Goal: Task Accomplishment & Management: Complete application form

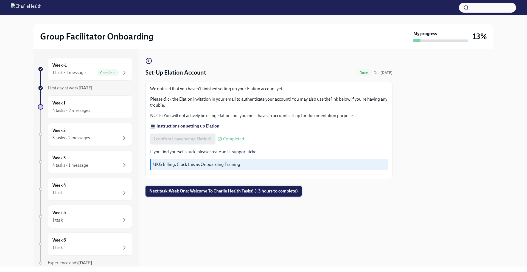
click at [235, 195] on button "Next task : Week One: Welcome To Charlie Health Tasks! (~3 hours to complete)" at bounding box center [223, 191] width 156 height 11
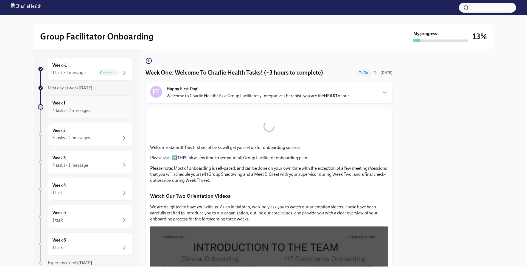
click at [108, 110] on div "4 tasks • 2 messages" at bounding box center [89, 110] width 75 height 7
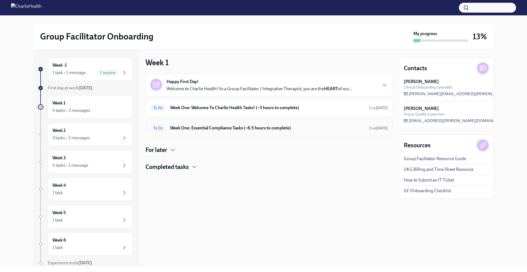
click at [263, 131] on h6 "Week One: Essential Compliance Tasks (~6.5 hours to complete)" at bounding box center [267, 128] width 194 height 6
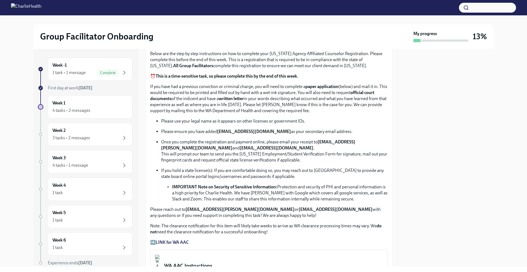
scroll to position [381, 0]
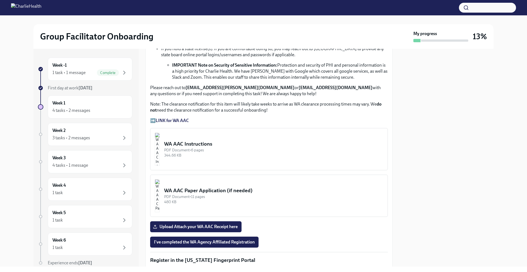
click at [160, 151] on img "button" at bounding box center [157, 149] width 5 height 33
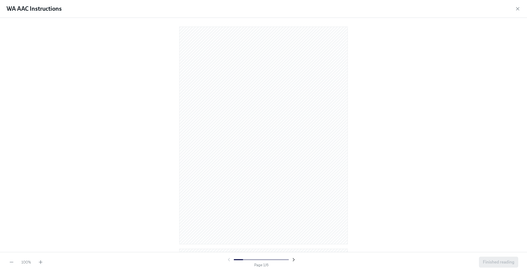
click at [292, 260] on icon "button" at bounding box center [293, 259] width 5 height 5
click at [229, 260] on icon "button" at bounding box center [228, 259] width 5 height 5
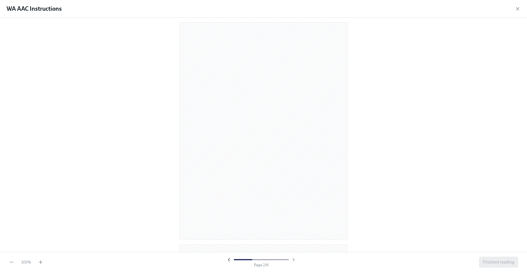
scroll to position [449, 0]
click at [295, 258] on icon "button" at bounding box center [293, 259] width 5 height 5
click at [294, 259] on icon "button" at bounding box center [293, 259] width 5 height 5
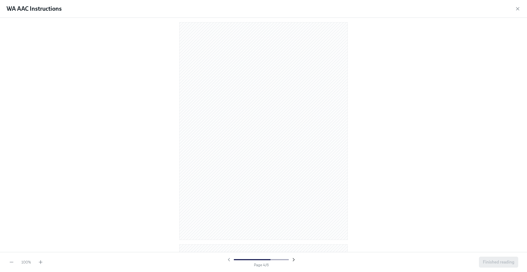
click at [294, 260] on icon "button" at bounding box center [293, 259] width 5 height 5
click at [505, 264] on span "Finished reading" at bounding box center [499, 262] width 32 height 5
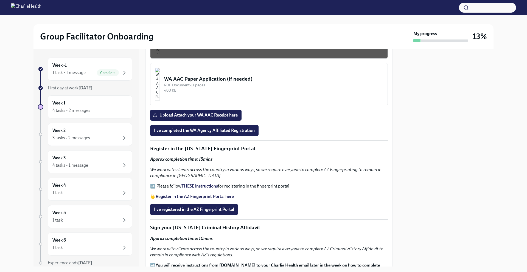
scroll to position [476, 0]
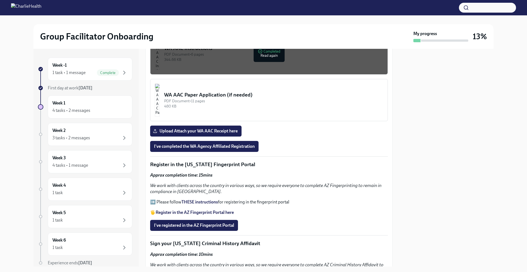
click at [160, 103] on img "button" at bounding box center [157, 100] width 5 height 33
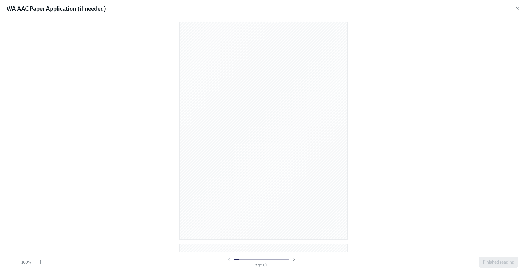
scroll to position [5, 0]
click at [295, 260] on icon "button" at bounding box center [293, 259] width 5 height 5
click at [294, 260] on icon "button" at bounding box center [293, 259] width 5 height 5
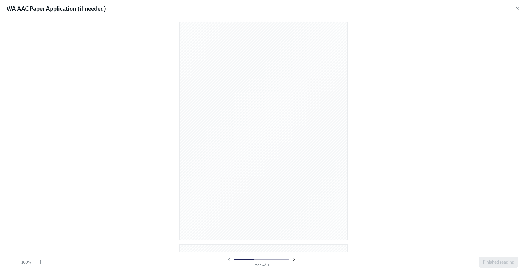
click at [294, 260] on icon "button" at bounding box center [293, 259] width 5 height 5
click at [292, 260] on icon "button" at bounding box center [293, 259] width 5 height 5
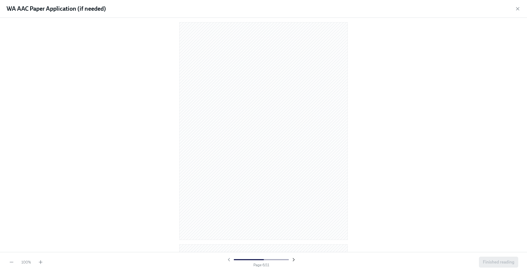
scroll to position [1116, 0]
click at [292, 260] on icon "button" at bounding box center [293, 259] width 5 height 5
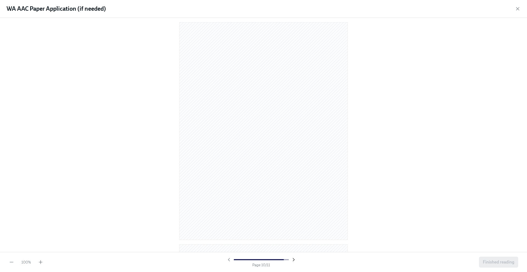
click at [292, 260] on icon "button" at bounding box center [293, 259] width 5 height 5
click at [231, 262] on icon "button" at bounding box center [228, 259] width 5 height 5
click at [294, 259] on icon "button" at bounding box center [293, 260] width 1 height 3
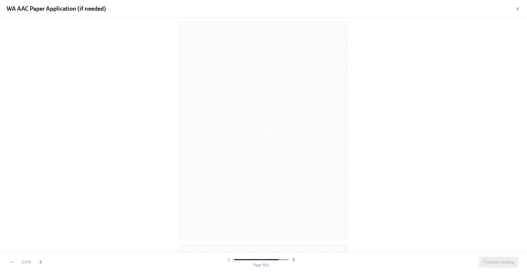
click at [294, 259] on icon "button" at bounding box center [293, 260] width 1 height 3
click at [492, 263] on span "Finished reading" at bounding box center [499, 262] width 32 height 5
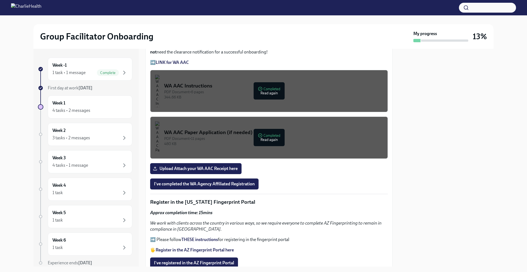
scroll to position [439, 0]
click at [176, 60] on strong "LINK for WA AAC" at bounding box center [172, 62] width 33 height 5
click at [173, 60] on strong "LINK for WA AAC" at bounding box center [172, 62] width 33 height 5
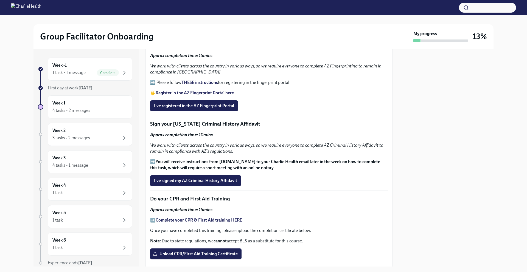
scroll to position [606, 0]
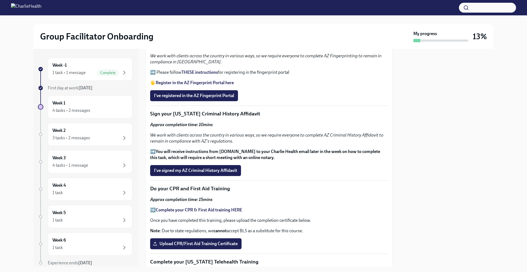
click at [224, 208] on strong "Complete your CPR & First Aid training HERE" at bounding box center [199, 209] width 86 height 5
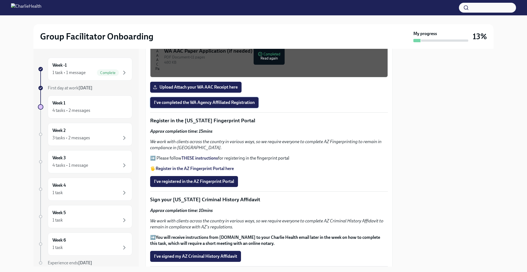
scroll to position [507, 0]
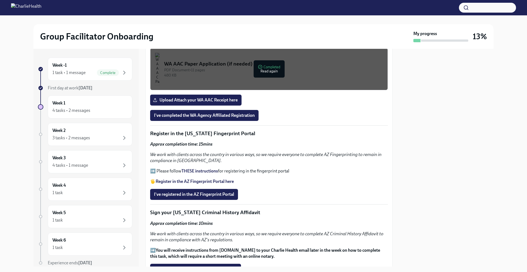
click at [212, 181] on strong "Register in the AZ Fingerprint Portal here" at bounding box center [195, 181] width 78 height 5
click at [207, 171] on strong "THESE instructions" at bounding box center [199, 170] width 36 height 5
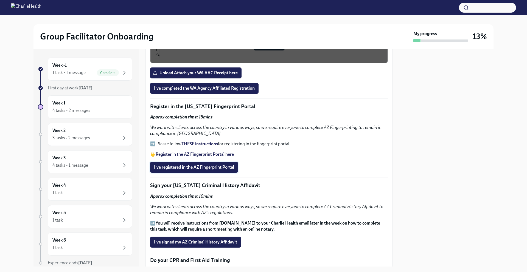
scroll to position [534, 0]
click at [216, 166] on span "I've registered in the AZ Fingerprint Portal" at bounding box center [194, 167] width 80 height 5
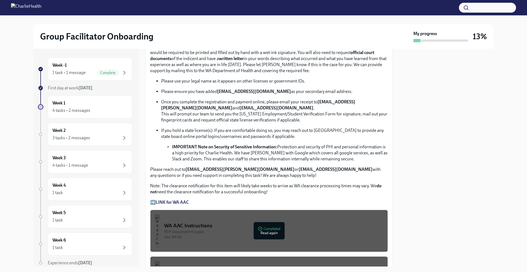
scroll to position [303, 0]
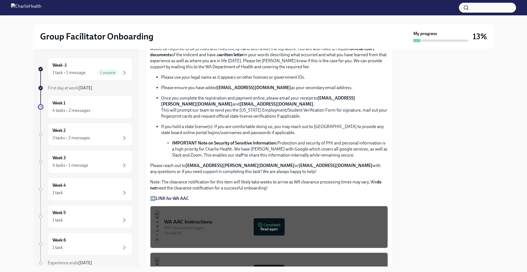
click at [170, 197] on strong "LINK for WA AAC" at bounding box center [172, 198] width 33 height 5
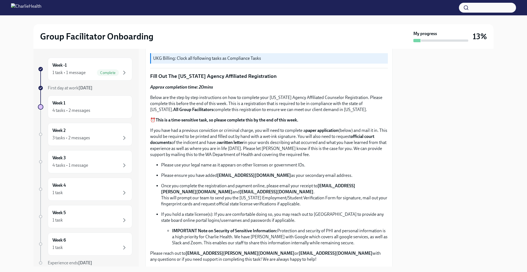
scroll to position [162, 0]
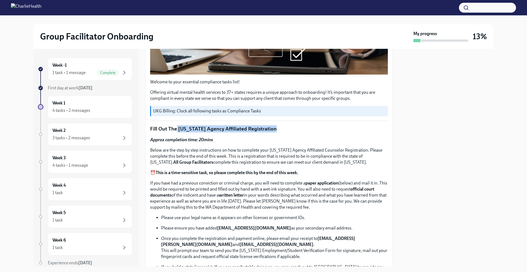
drag, startPoint x: 280, startPoint y: 126, endPoint x: 176, endPoint y: 128, distance: 104.0
click at [176, 128] on p "Fill Out The [US_STATE] Agency Affiliated Registration" at bounding box center [269, 128] width 238 height 7
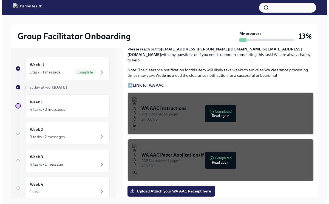
scroll to position [442, 0]
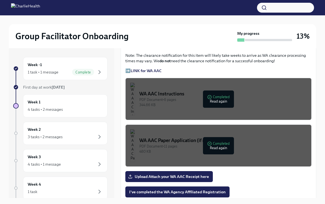
click at [220, 102] on div "344.66 KB" at bounding box center [223, 104] width 168 height 5
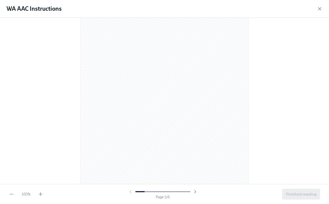
scroll to position [82, 0]
click at [196, 193] on icon "button" at bounding box center [195, 191] width 5 height 5
